Goal: Information Seeking & Learning: Learn about a topic

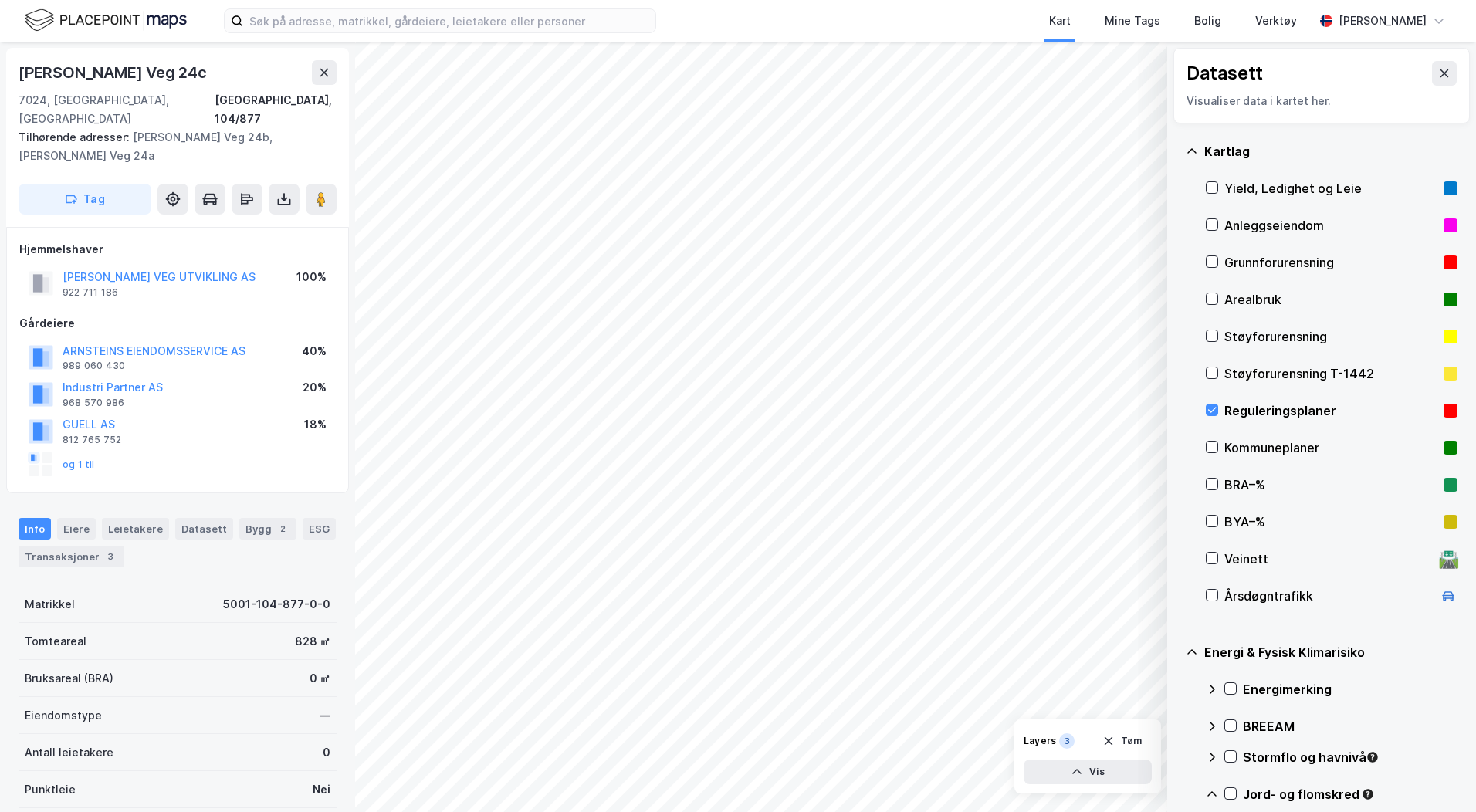
scroll to position [2, 0]
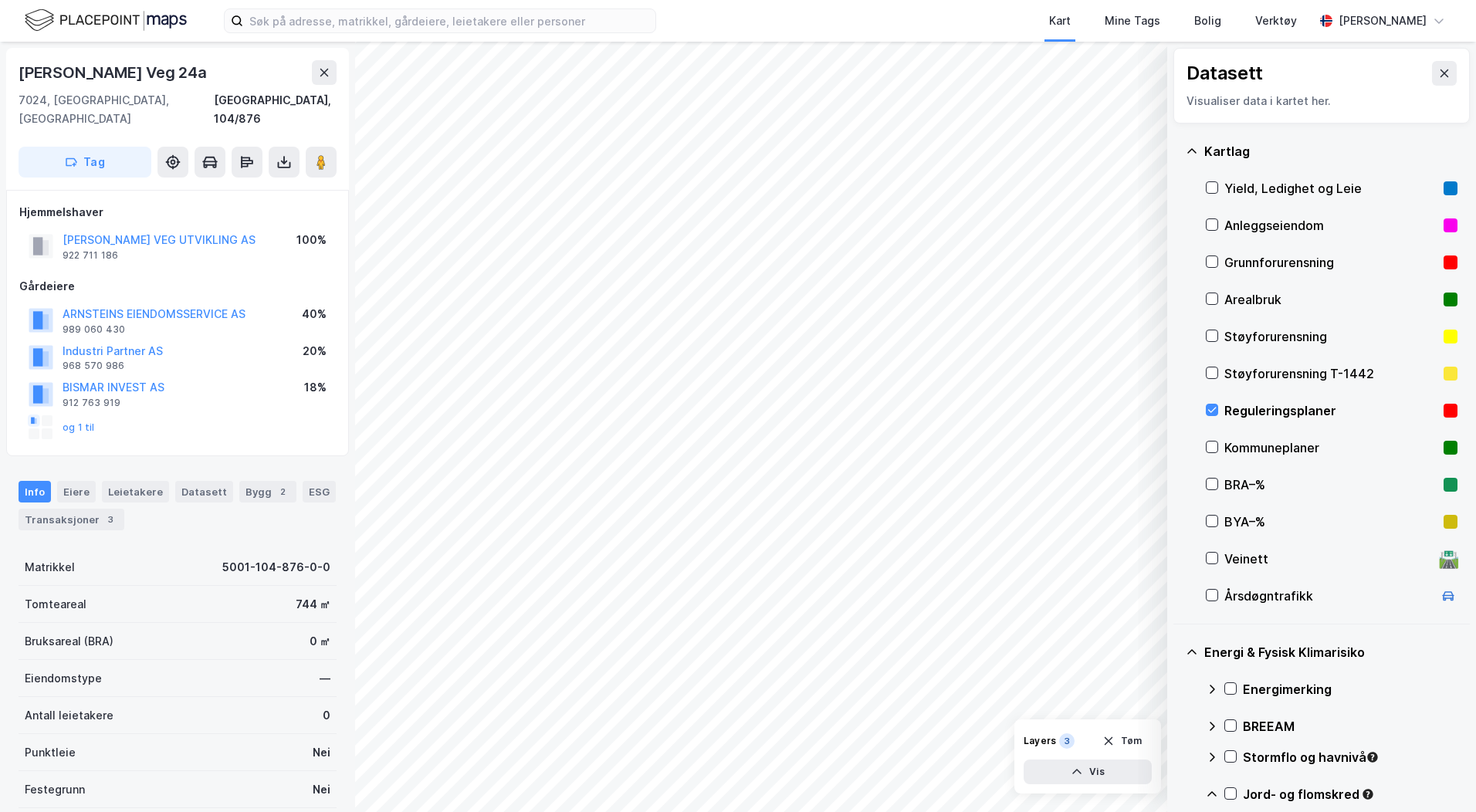
scroll to position [2, 0]
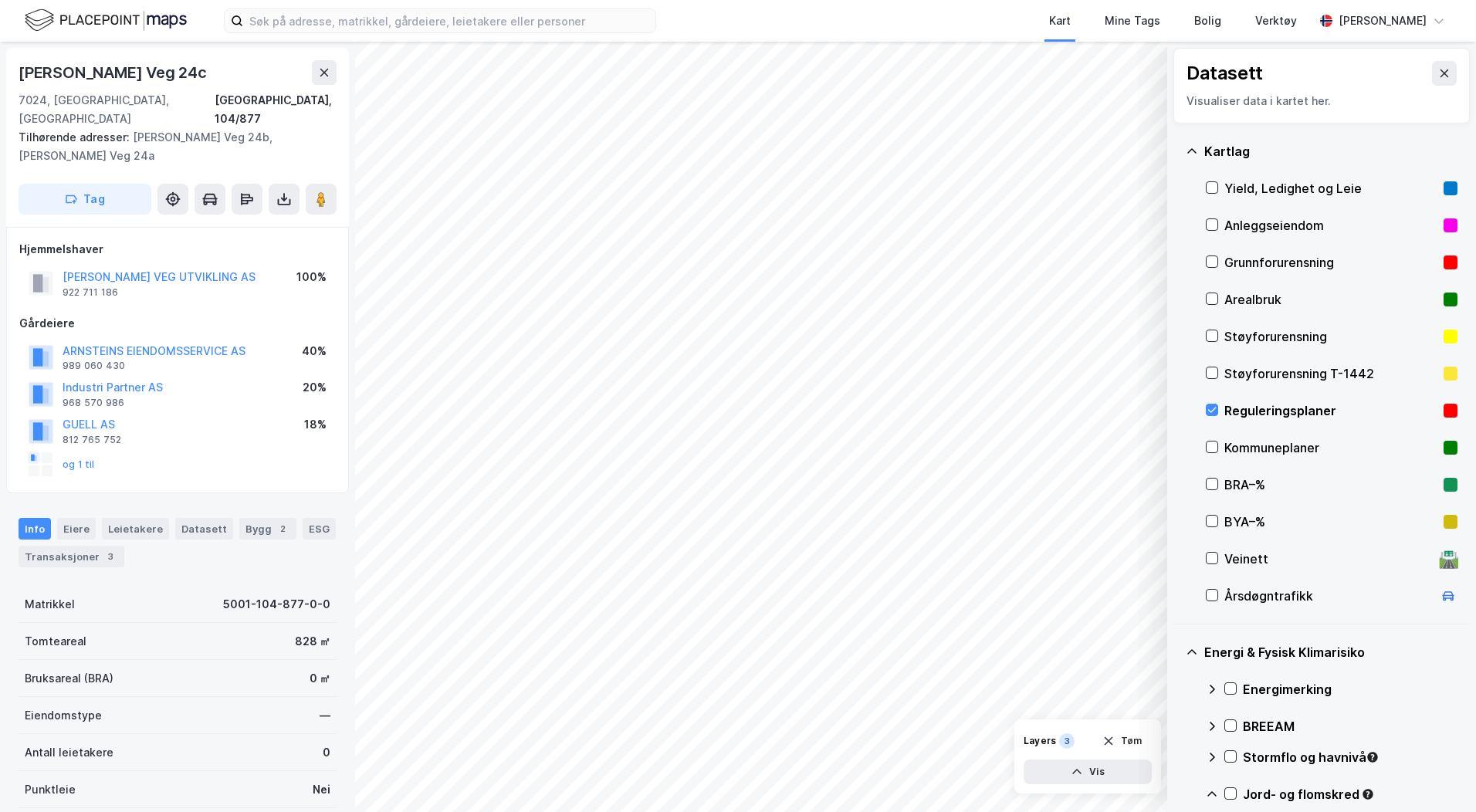
scroll to position [2, 0]
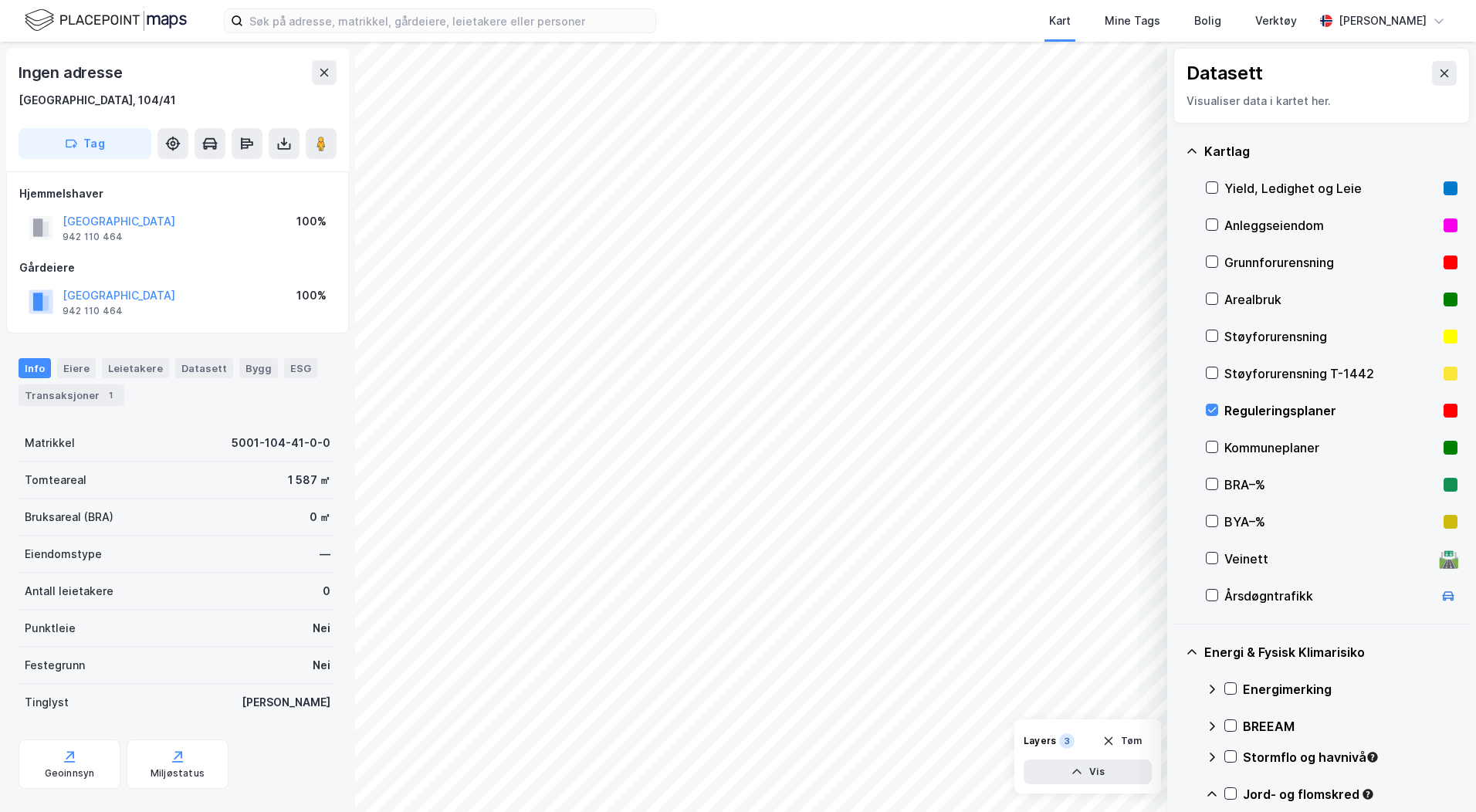
scroll to position [2, 0]
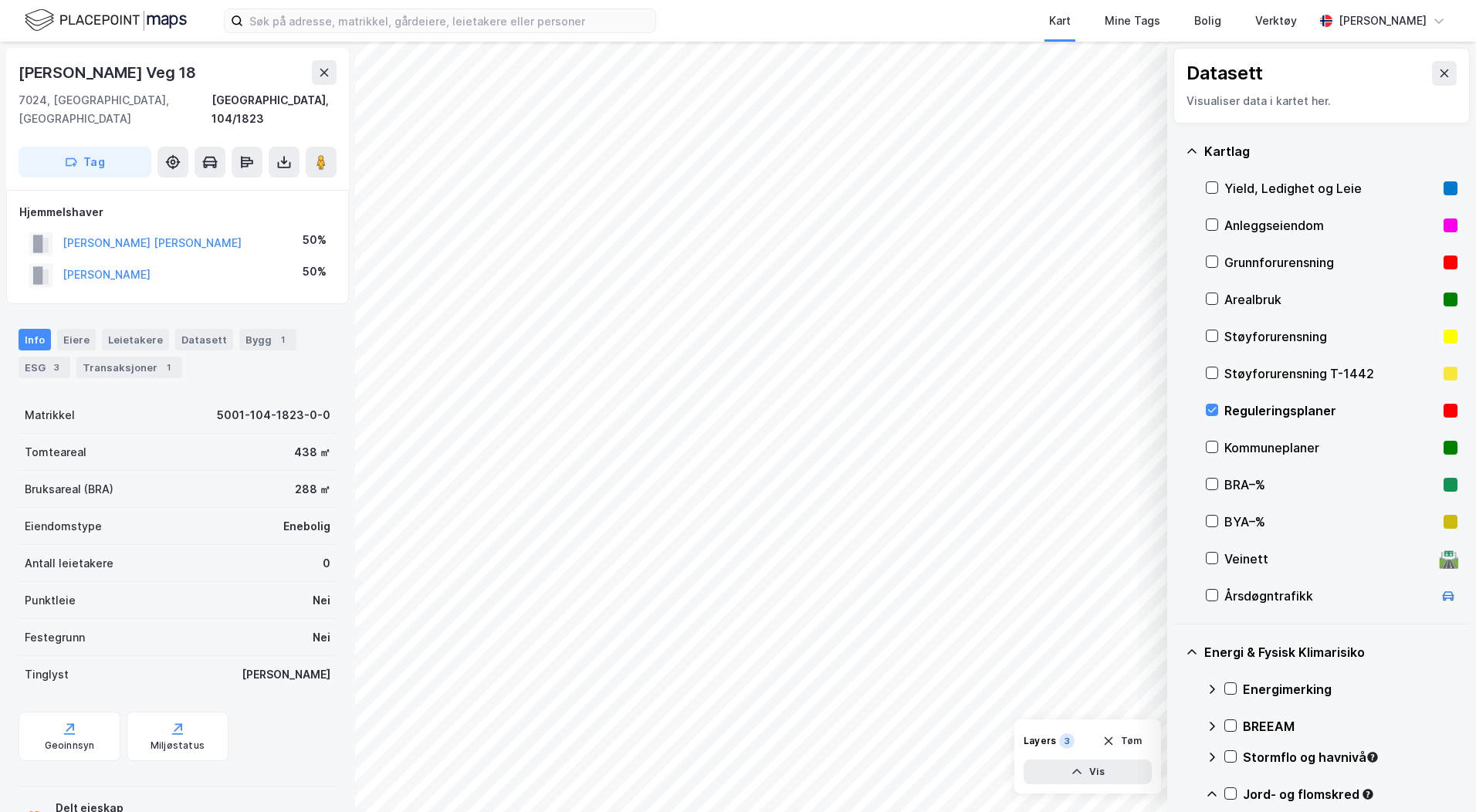
scroll to position [2, 0]
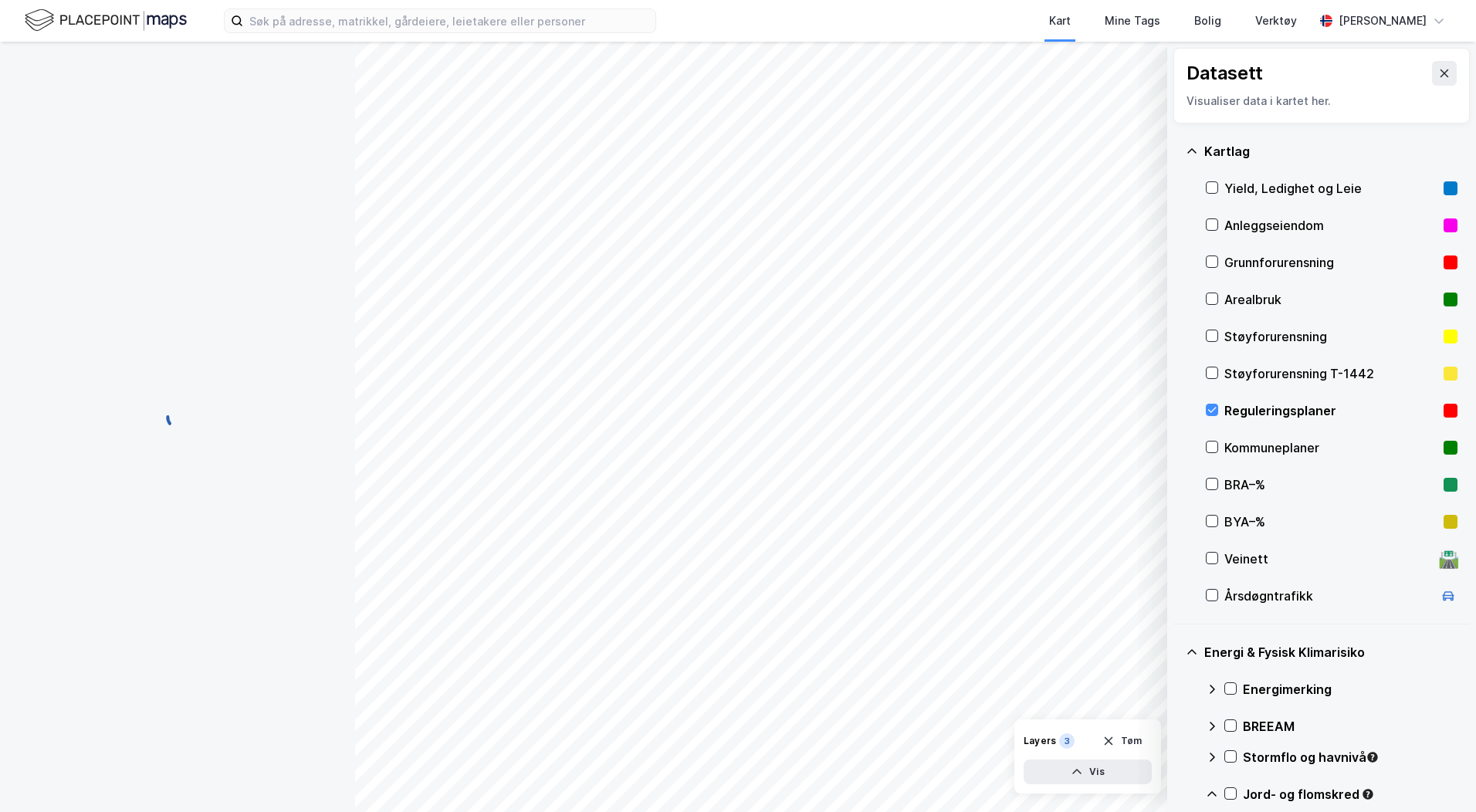
scroll to position [2, 0]
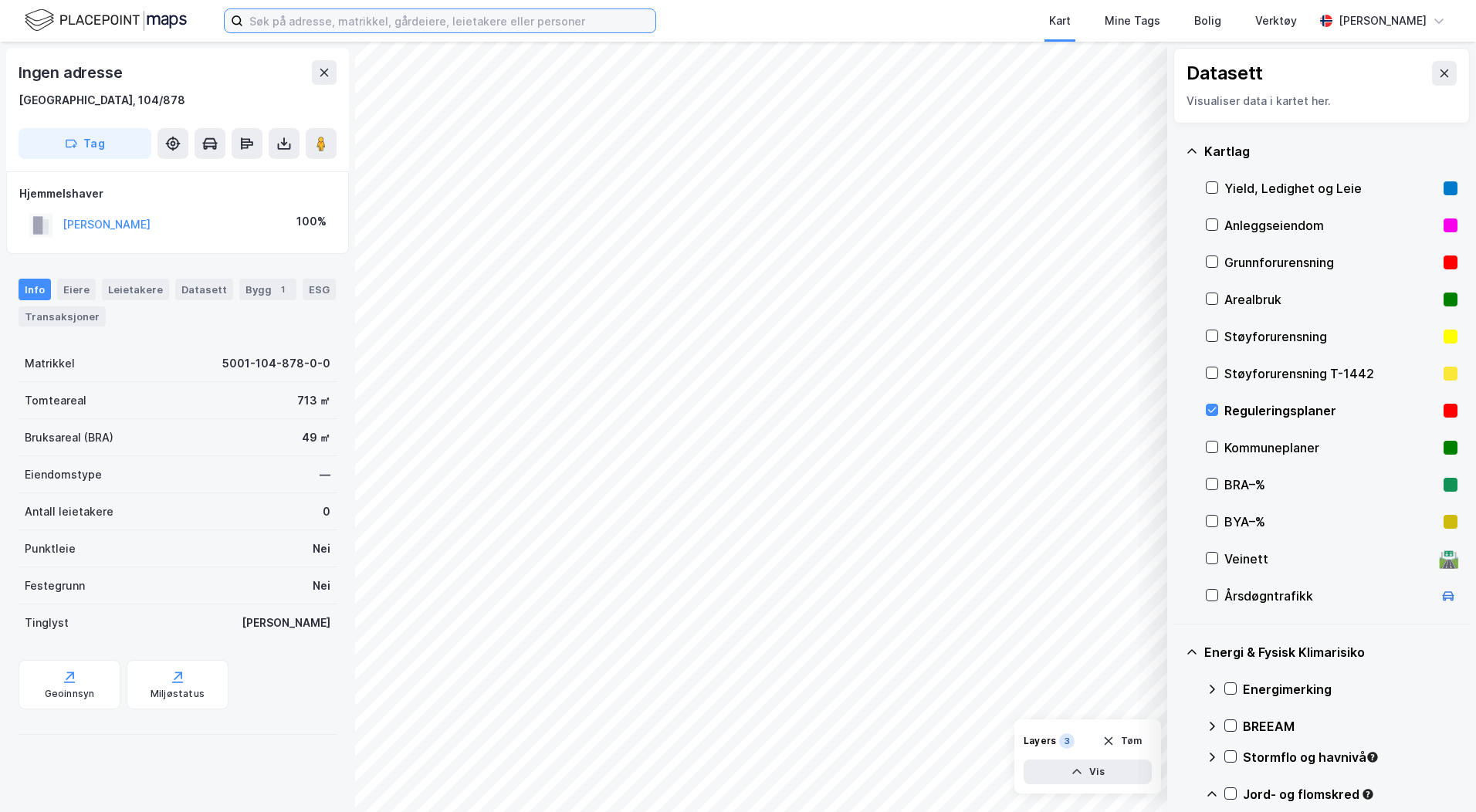
click at [327, 24] on input at bounding box center [449, 21] width 412 height 24
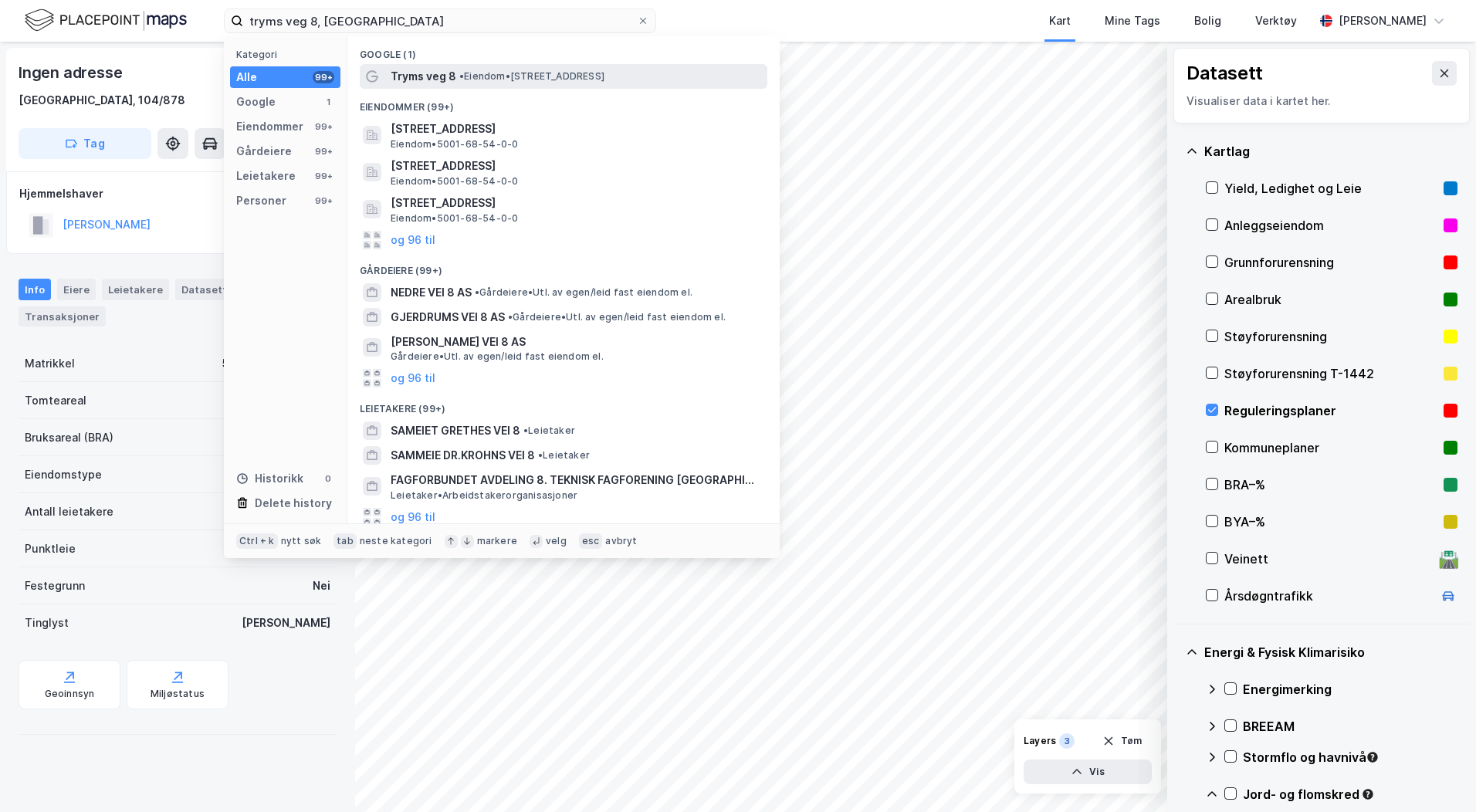
click at [520, 84] on div "Tryms veg 8 • Eiendom • [STREET_ADDRESS]" at bounding box center [577, 76] width 373 height 19
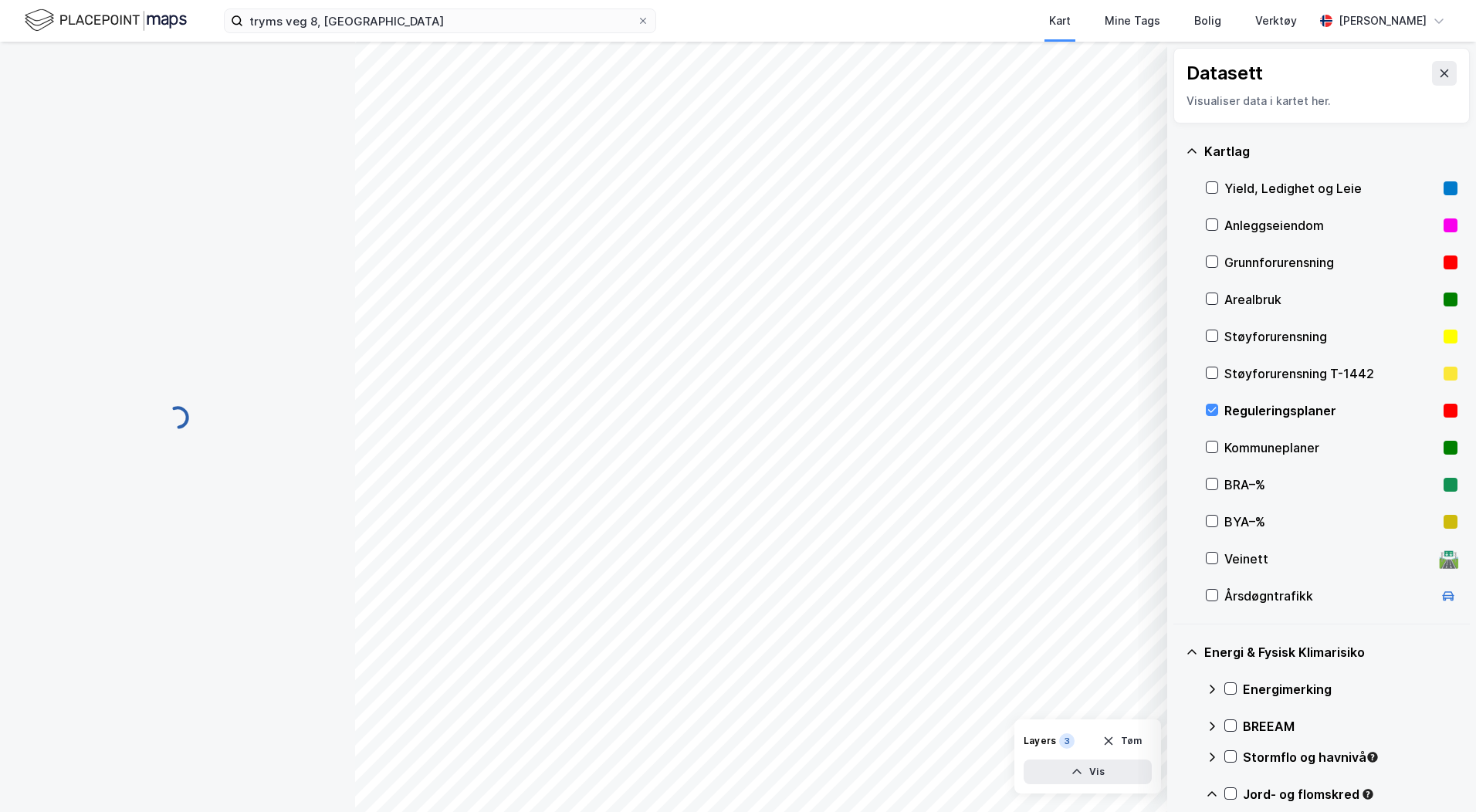
scroll to position [2, 0]
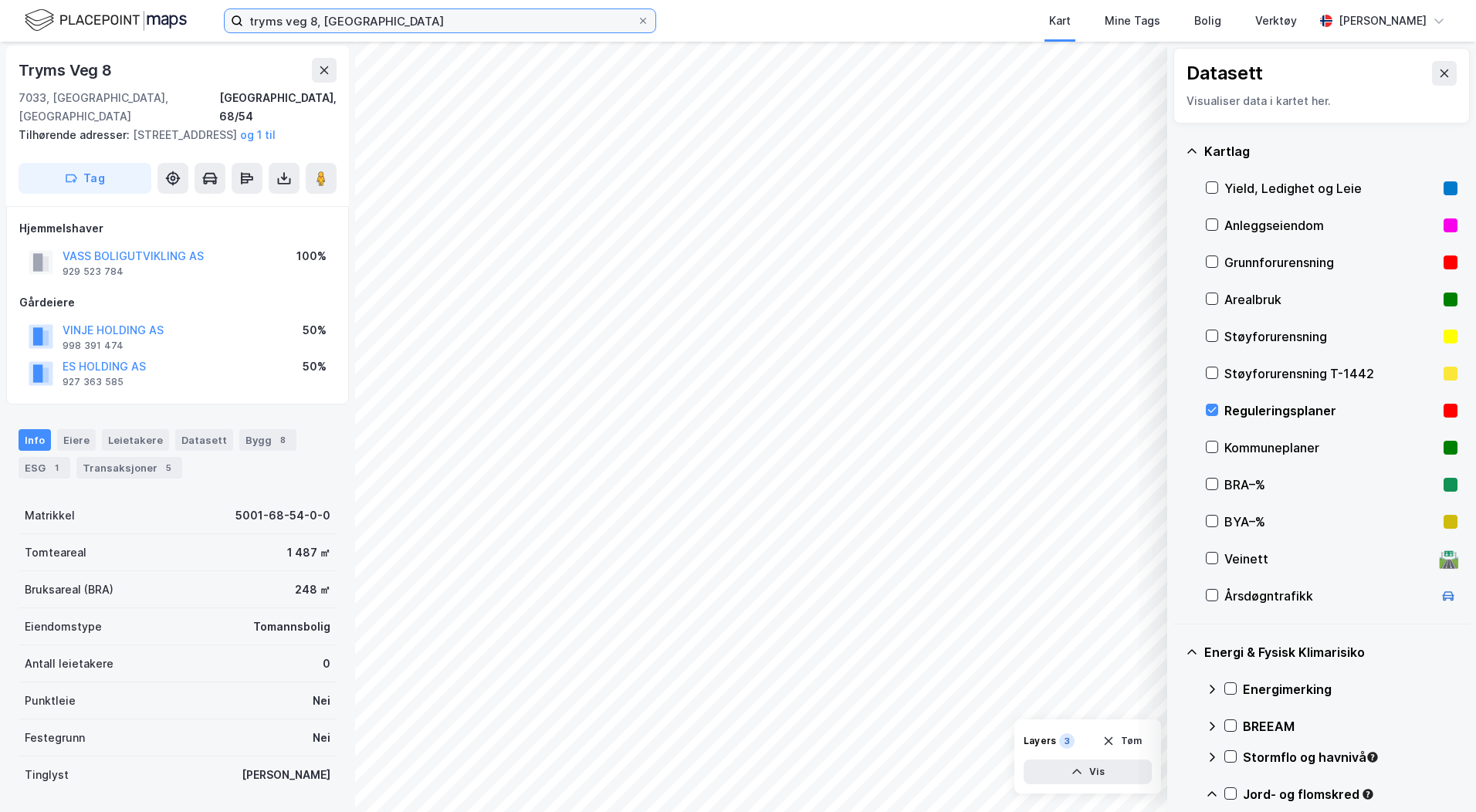
click at [298, 24] on input "tryms veg 8, [GEOGRAPHIC_DATA]" at bounding box center [439, 21] width 393 height 24
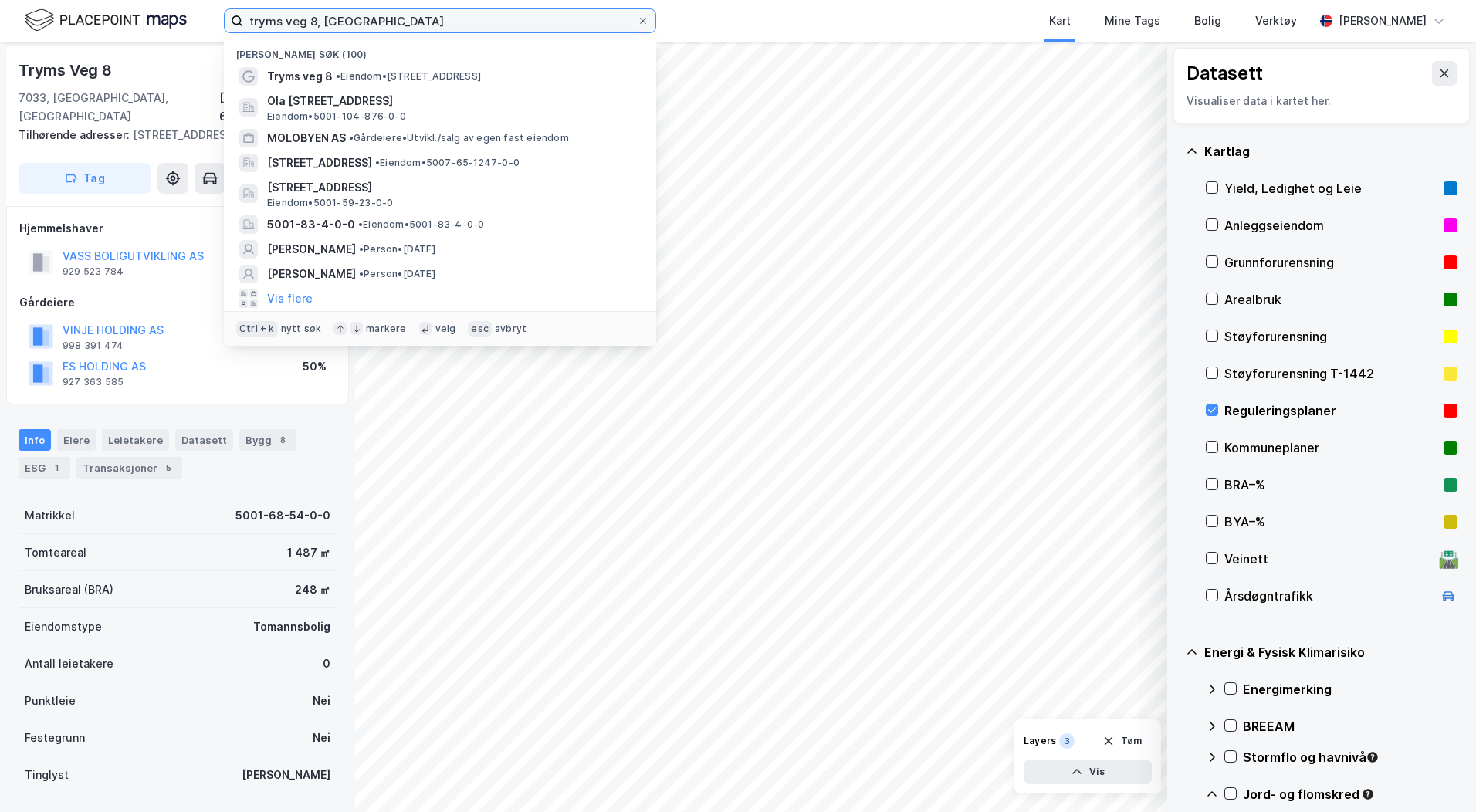
click at [298, 24] on input "tryms veg 8, [GEOGRAPHIC_DATA]" at bounding box center [439, 21] width 393 height 24
click at [299, 21] on input "tryms veg 8, [GEOGRAPHIC_DATA]" at bounding box center [439, 21] width 393 height 24
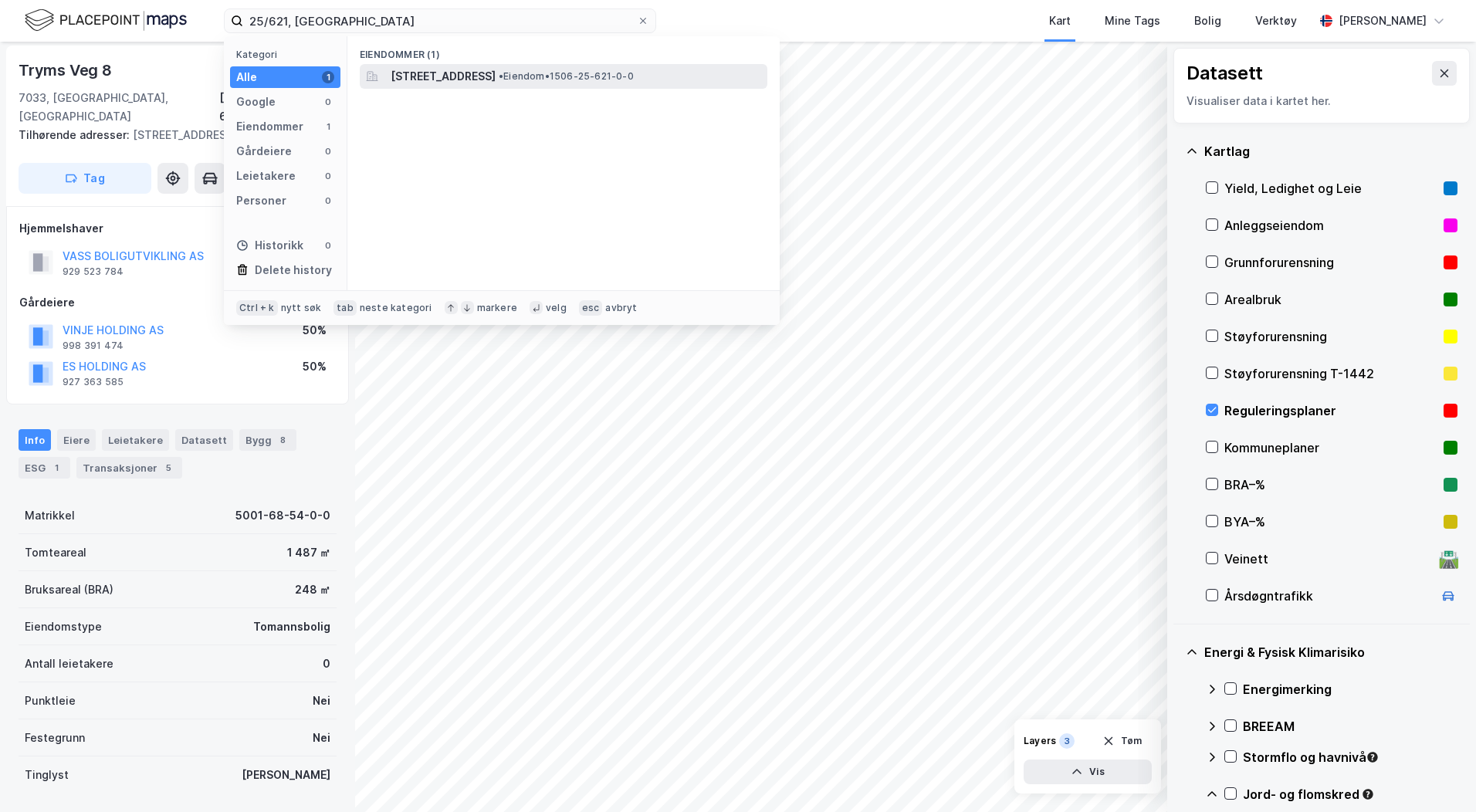
click at [456, 71] on span "[STREET_ADDRESS]" at bounding box center [442, 76] width 105 height 19
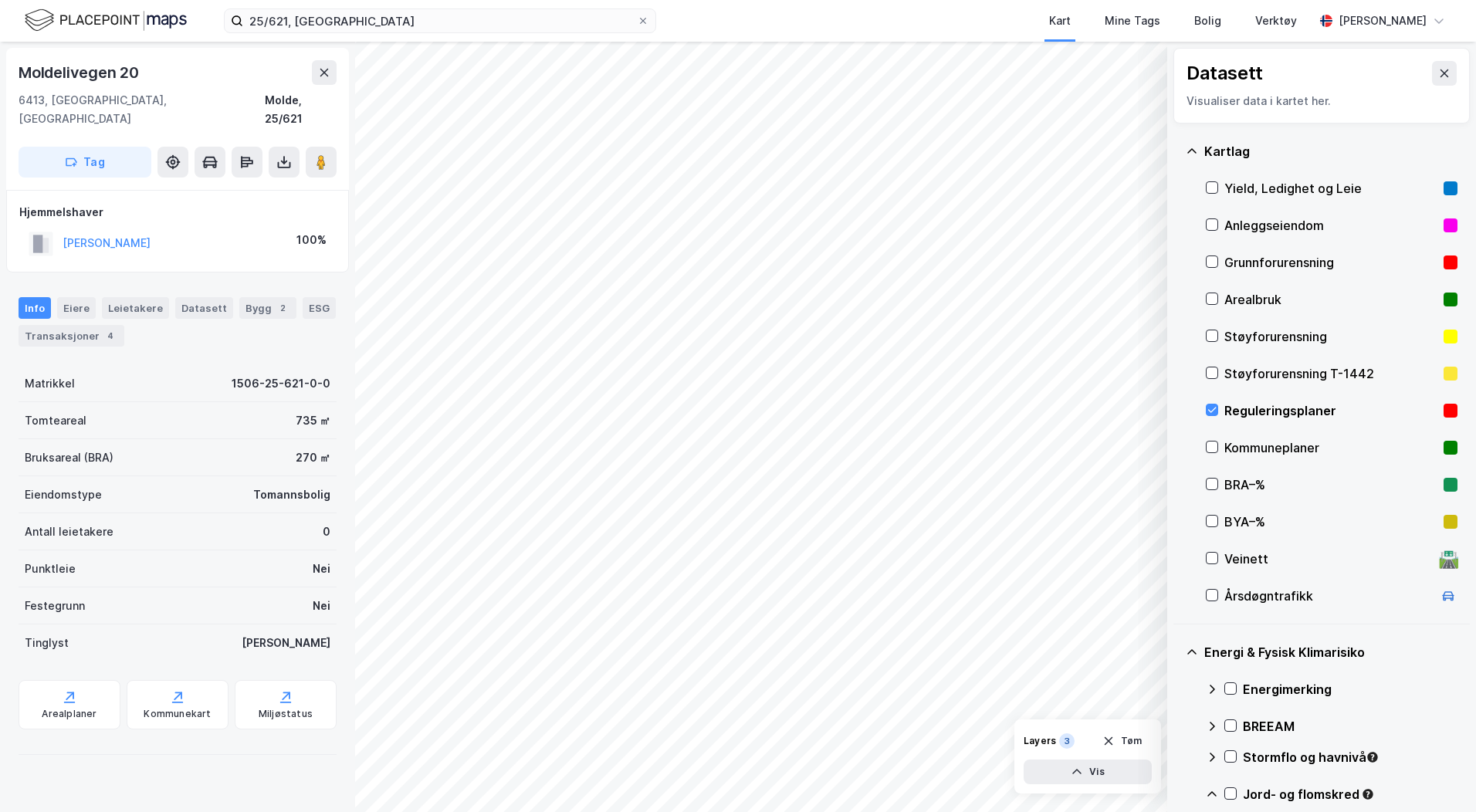
scroll to position [432, 0]
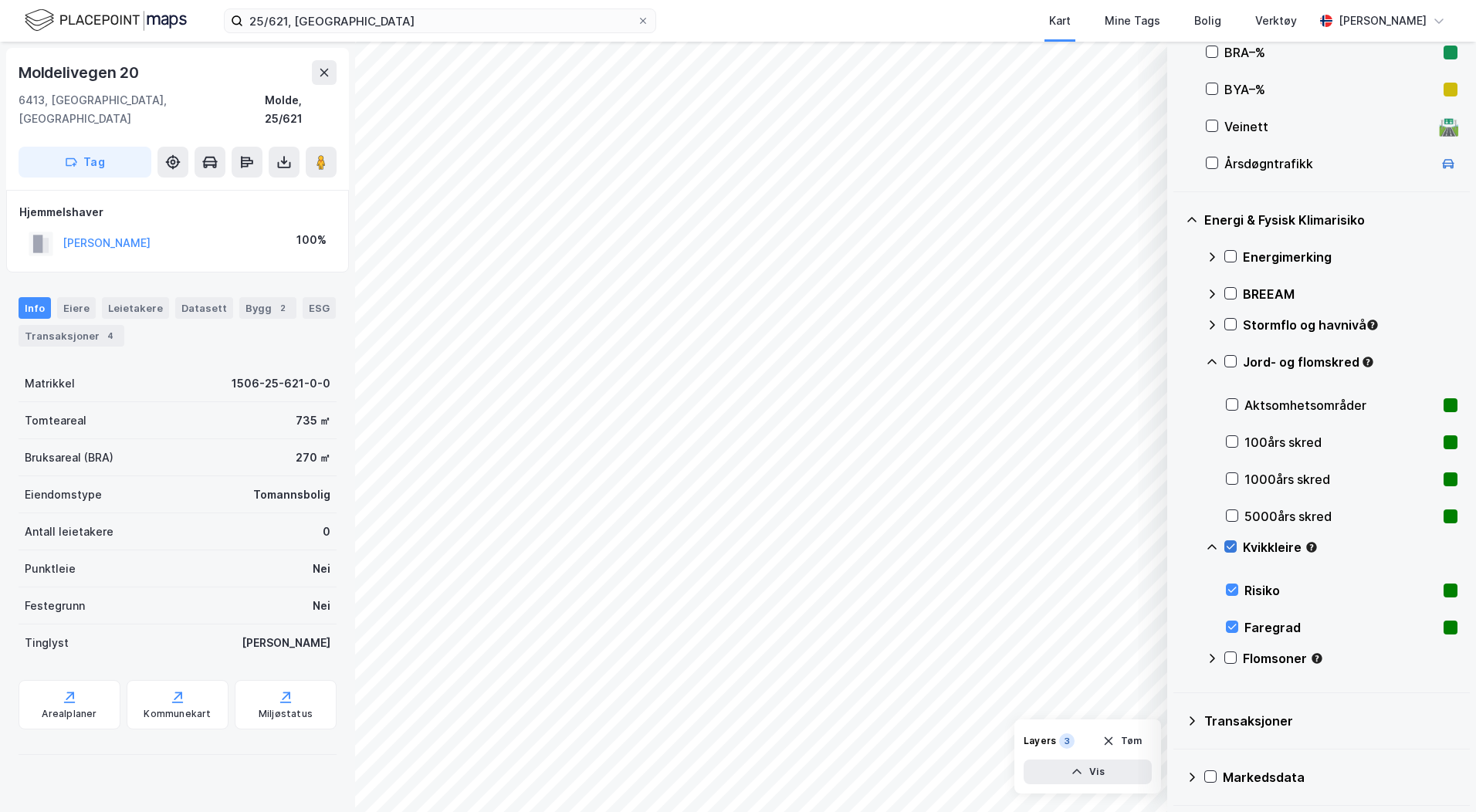
click at [1230, 548] on icon at bounding box center [1230, 546] width 10 height 10
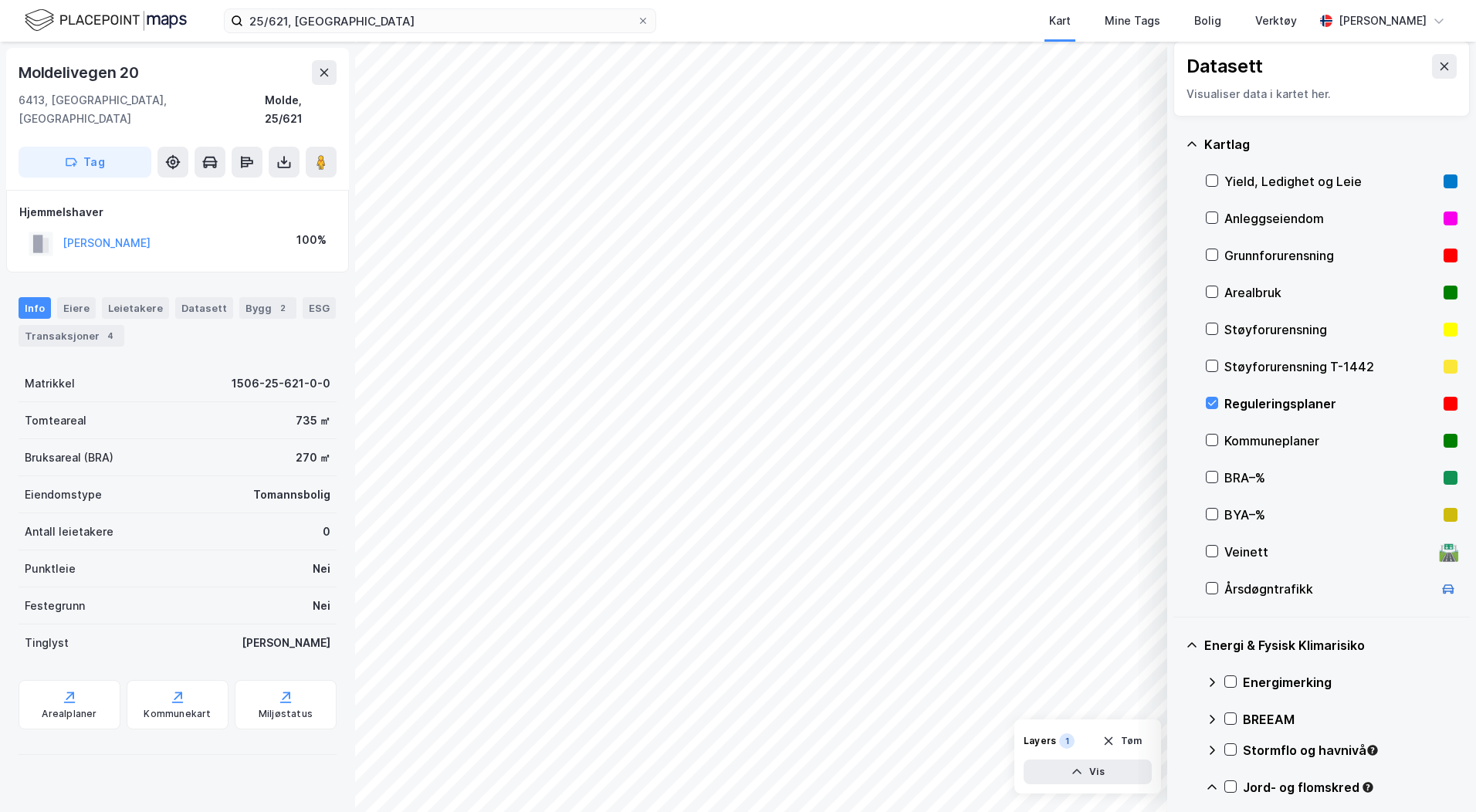
scroll to position [0, 0]
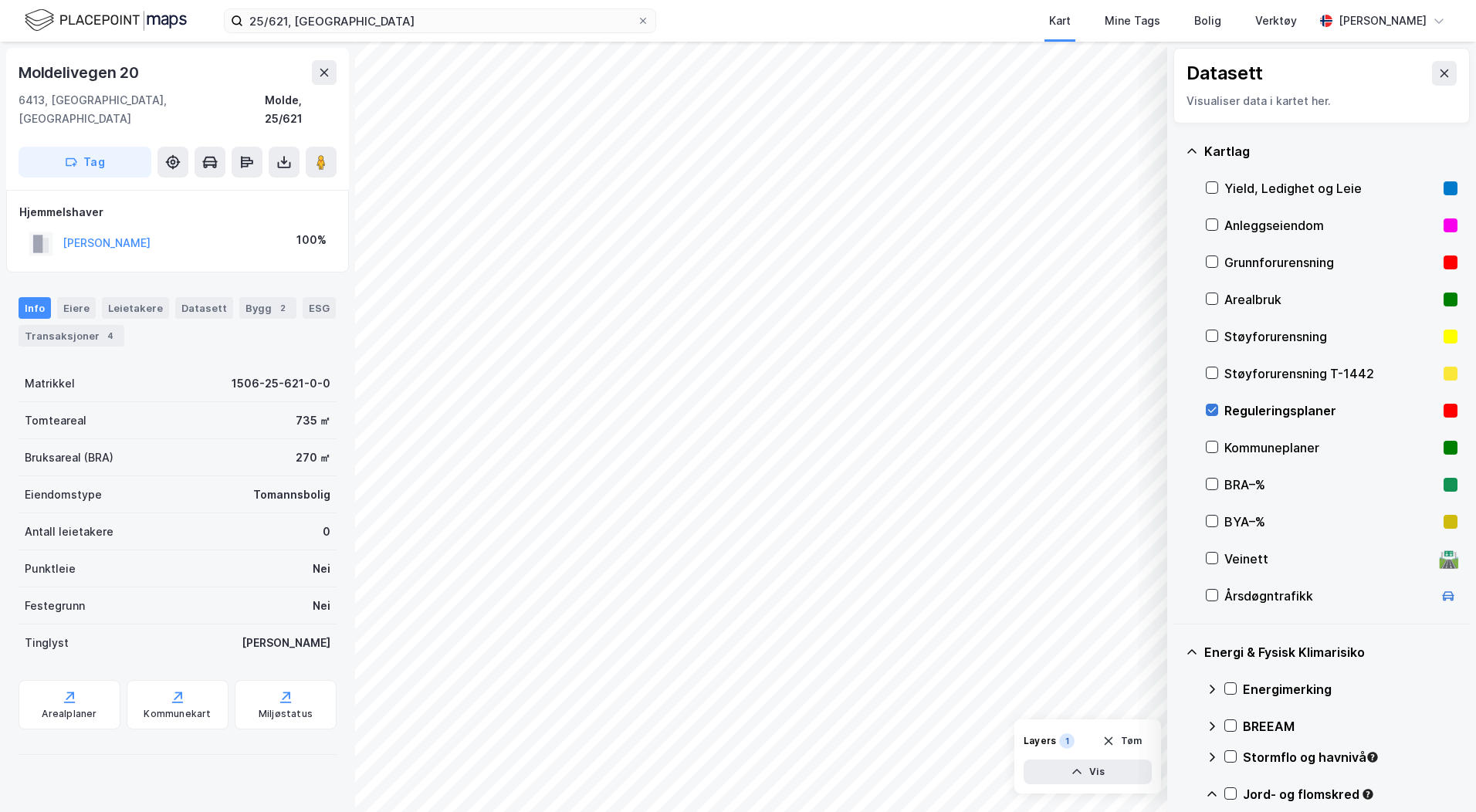
click at [1211, 410] on icon at bounding box center [1211, 409] width 10 height 10
click at [1209, 444] on icon at bounding box center [1211, 446] width 10 height 10
click at [1208, 445] on icon at bounding box center [1211, 446] width 10 height 10
click at [1209, 411] on icon at bounding box center [1211, 409] width 10 height 10
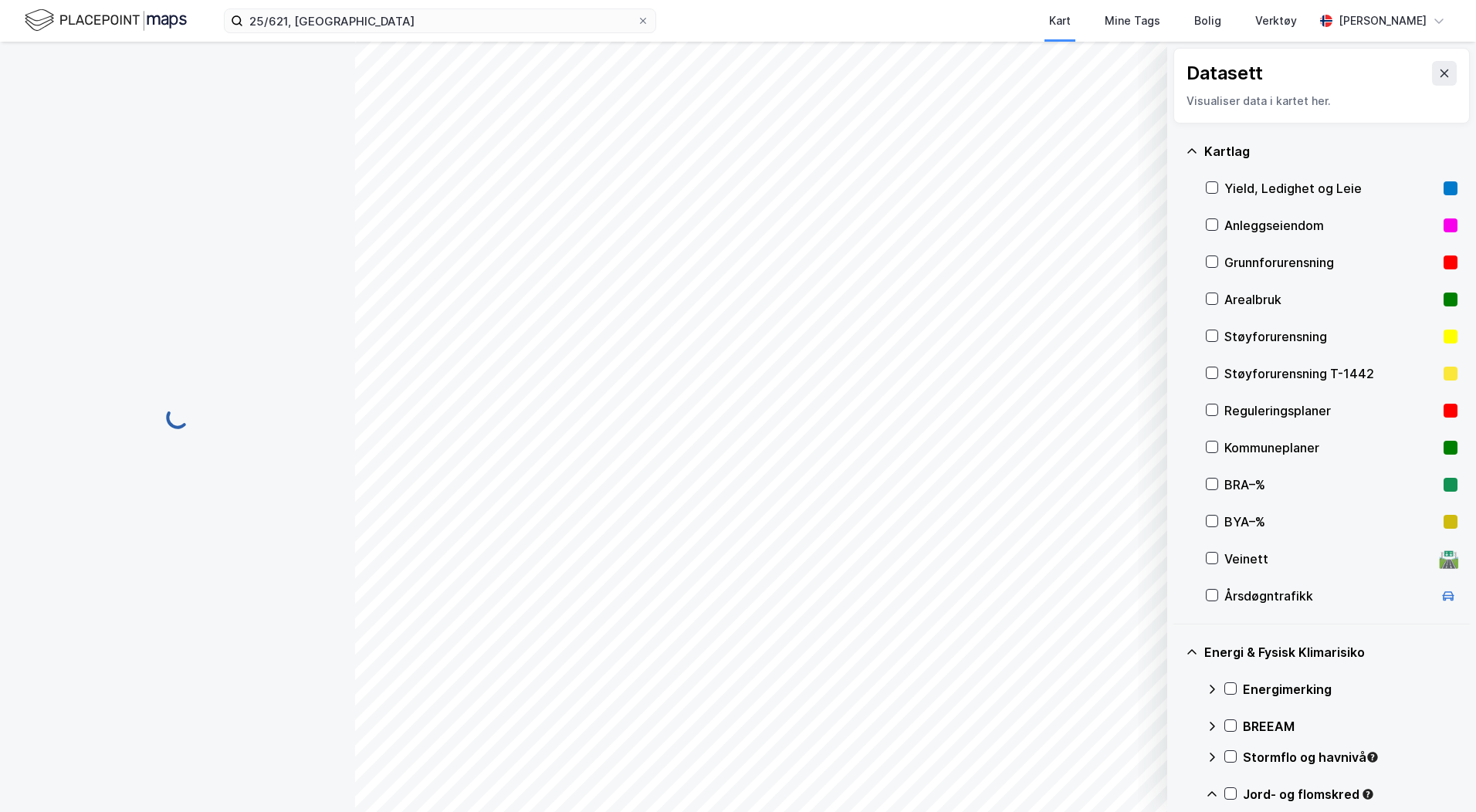
scroll to position [2, 0]
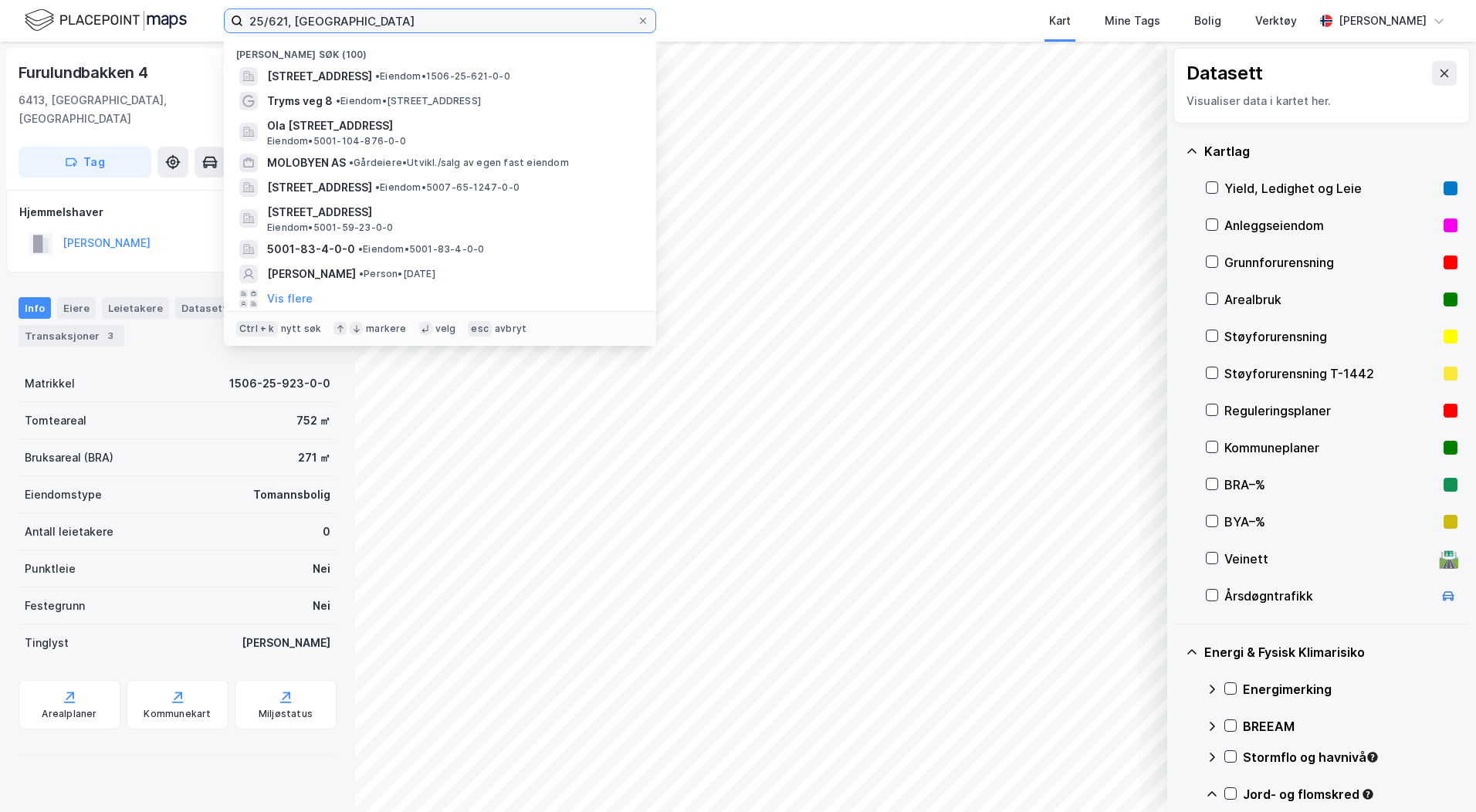
click at [423, 27] on input "25/621, [GEOGRAPHIC_DATA]" at bounding box center [439, 21] width 393 height 24
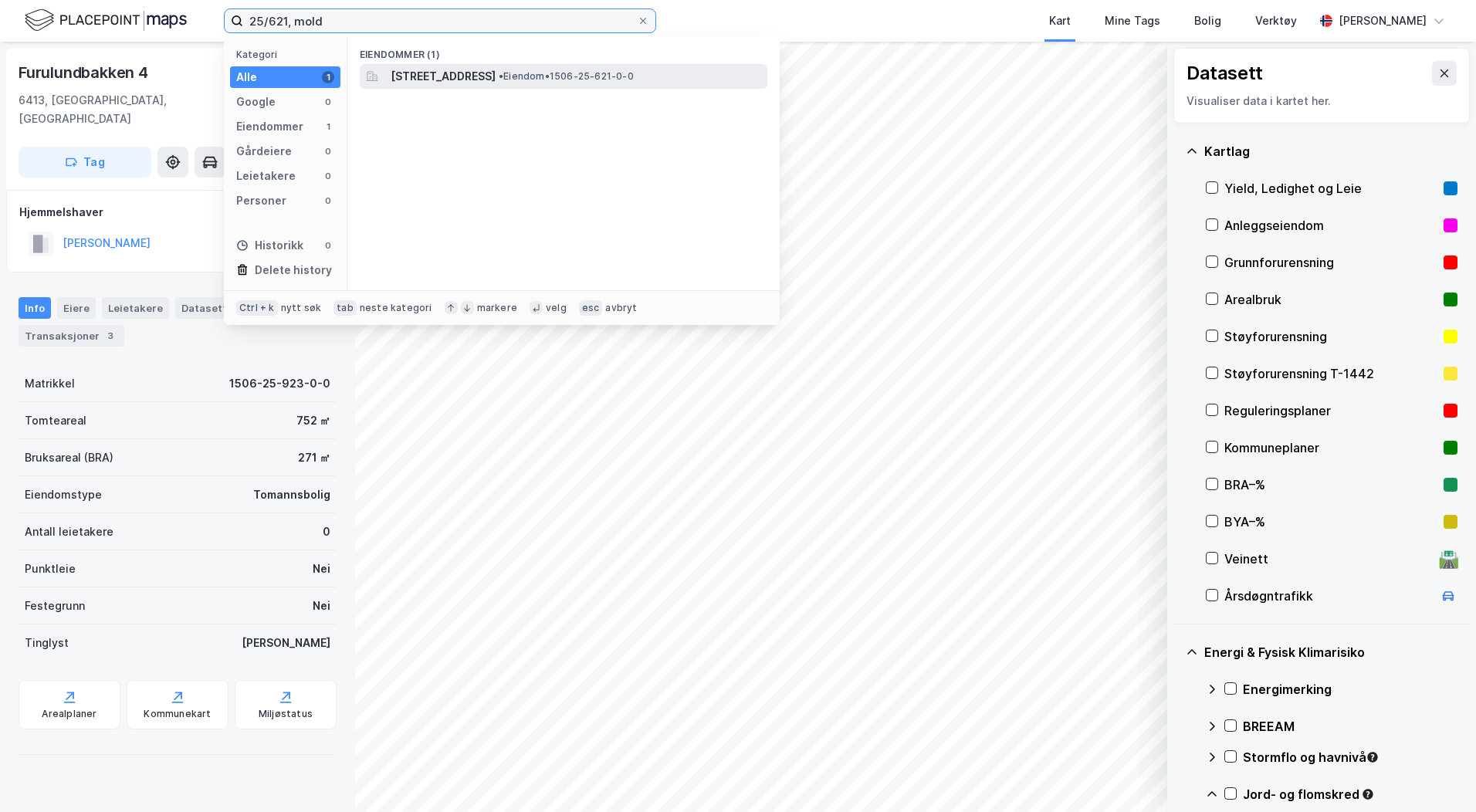
type input "25/621, mold"
click at [444, 67] on span "[STREET_ADDRESS]" at bounding box center [442, 76] width 105 height 19
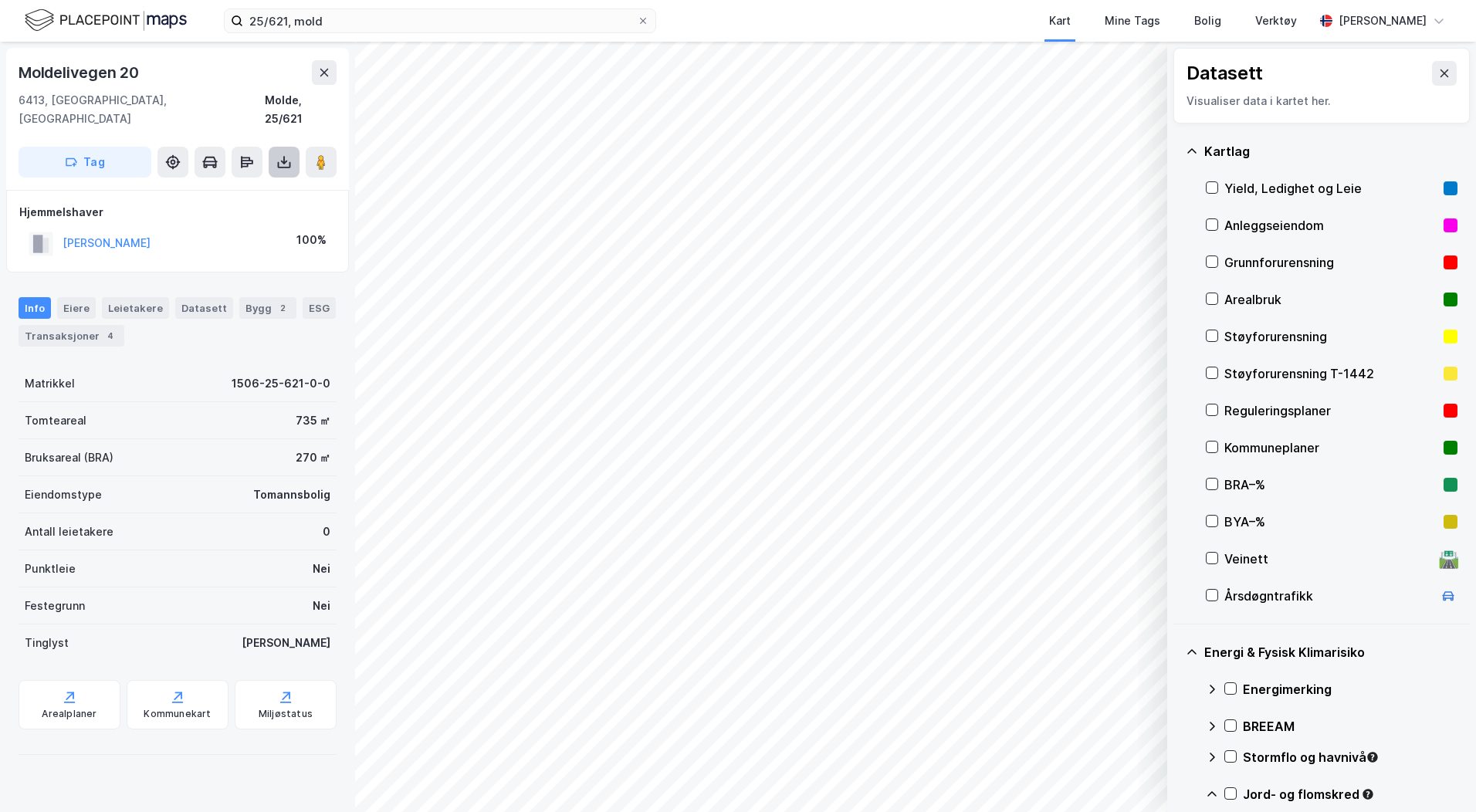
click at [283, 155] on icon at bounding box center [284, 162] width 15 height 15
click at [268, 181] on div "Last ned grunnbok" at bounding box center [217, 193] width 164 height 25
click at [81, 688] on div "Arealplaner" at bounding box center [70, 704] width 102 height 49
click at [1211, 446] on icon at bounding box center [1211, 446] width 10 height 10
click at [270, 297] on div "Bygg 2" at bounding box center [268, 307] width 58 height 22
